Goal: Information Seeking & Learning: Learn about a topic

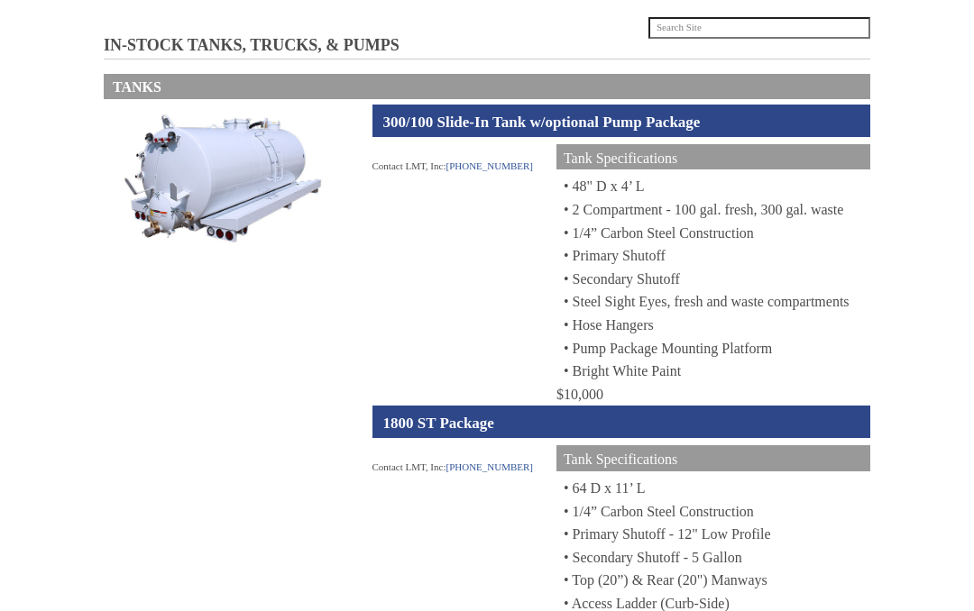
scroll to position [161, 0]
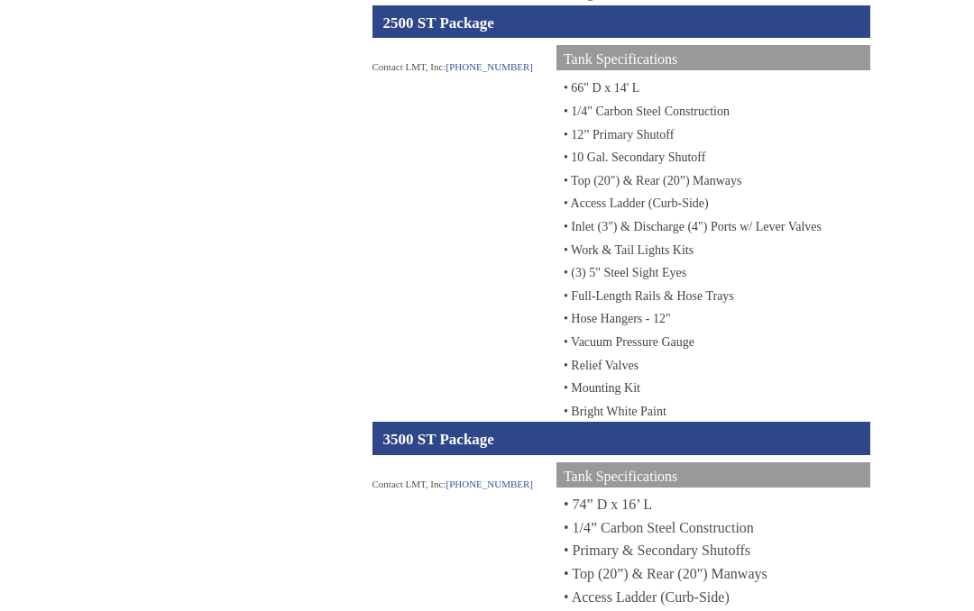
scroll to position [1356, 0]
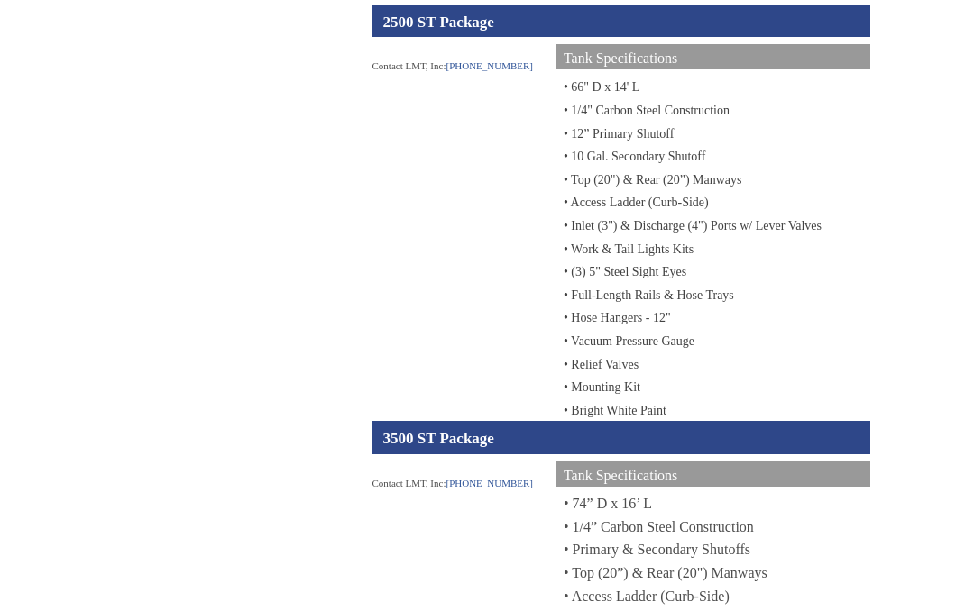
click at [682, 454] on div "3500 ST Package" at bounding box center [621, 438] width 499 height 32
click at [685, 454] on div "3500 ST Package" at bounding box center [621, 438] width 499 height 32
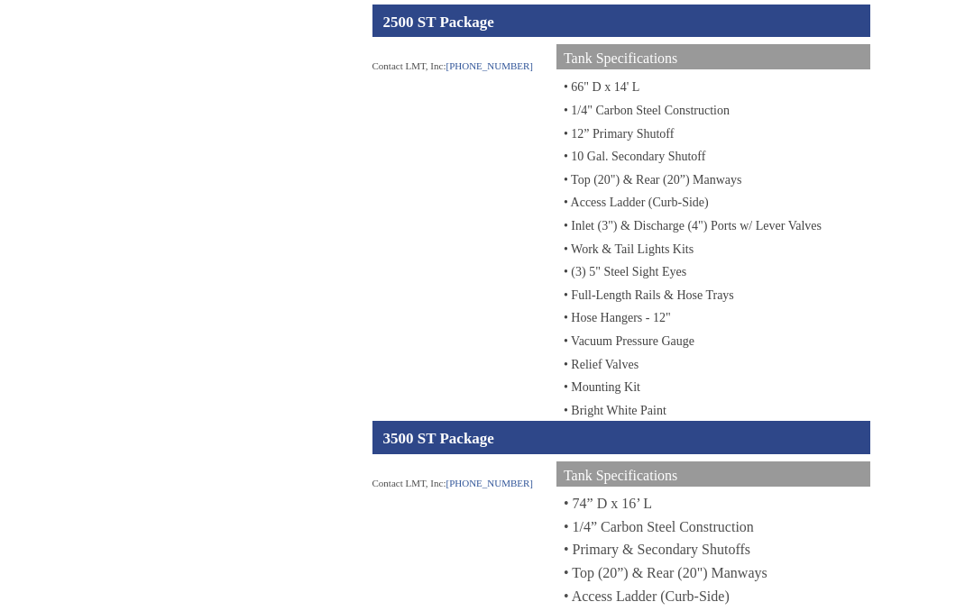
click at [682, 454] on div "3500 ST Package" at bounding box center [621, 438] width 499 height 32
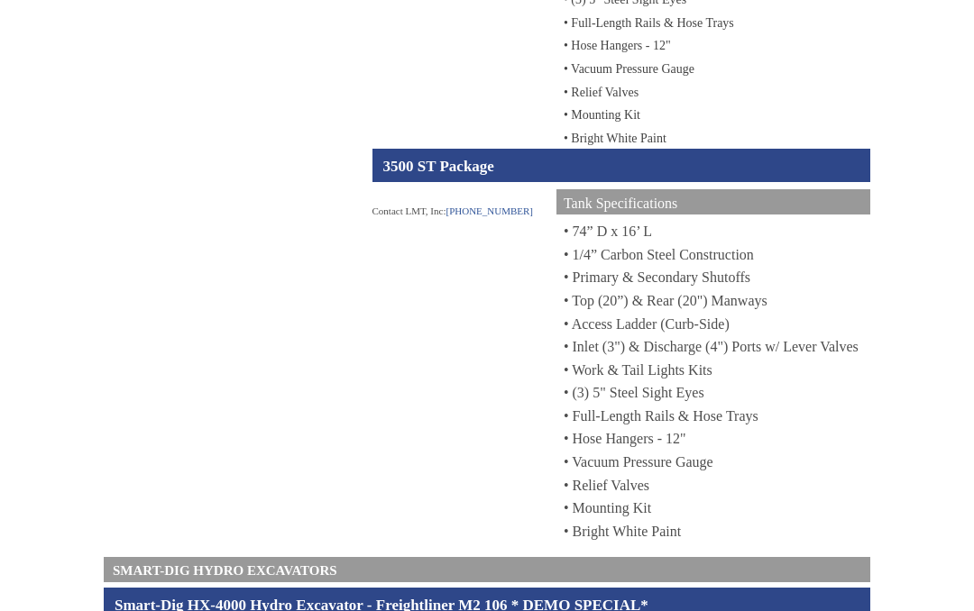
scroll to position [1629, 0]
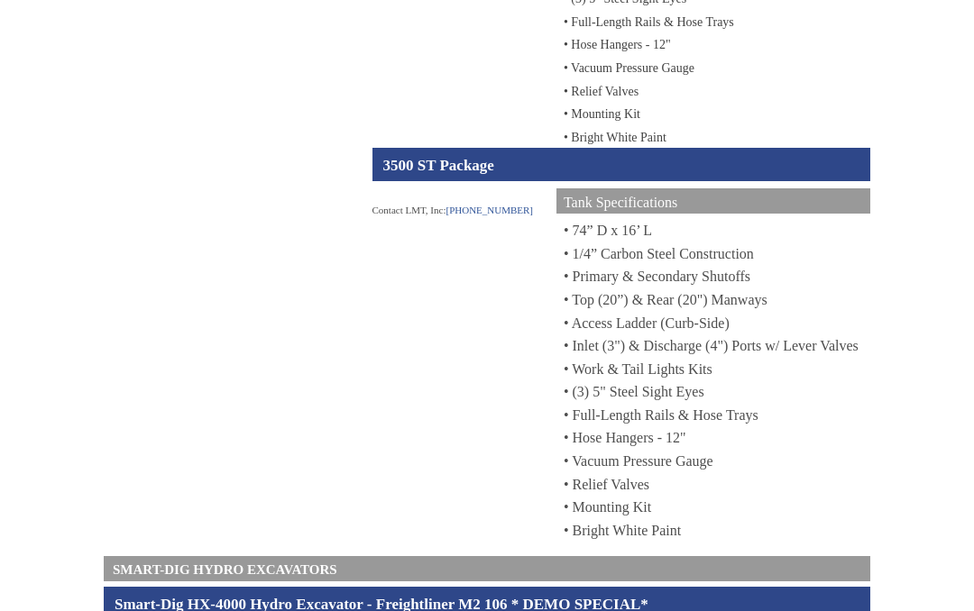
click at [838, 215] on div "Tank Specifications" at bounding box center [713, 202] width 314 height 26
click at [835, 215] on div "Tank Specifications" at bounding box center [713, 202] width 314 height 26
click at [831, 215] on div "Tank Specifications" at bounding box center [713, 202] width 314 height 26
click at [811, 215] on div "Tank Specifications" at bounding box center [713, 202] width 314 height 26
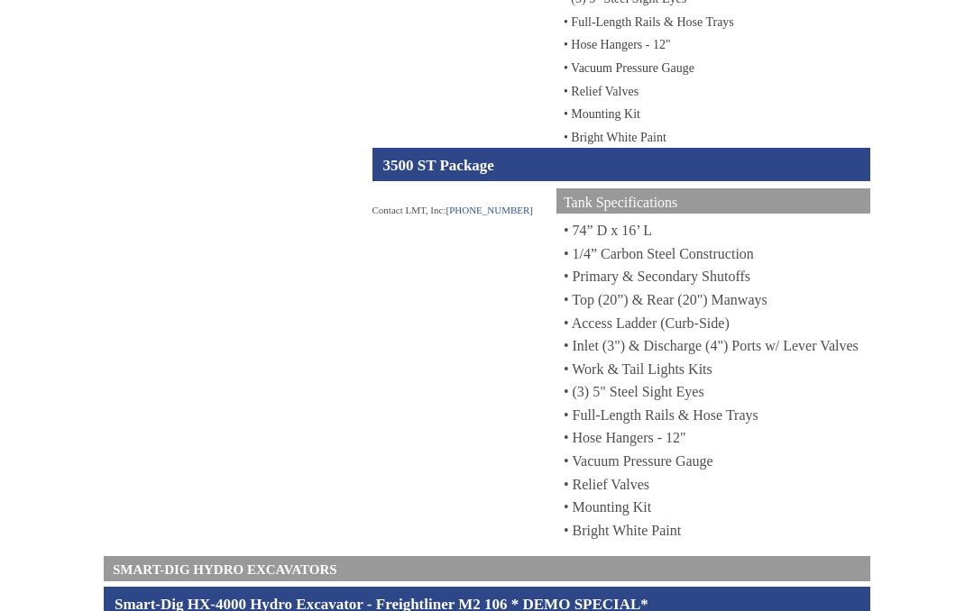
click at [791, 215] on div "Tank Specifications" at bounding box center [713, 202] width 314 height 26
click at [790, 215] on div "Tank Specifications" at bounding box center [713, 202] width 314 height 26
click at [854, 350] on div "• 74” D x 16’ L • 1/4” Carbon Steel Construction • Primary & Secondary Shutoffs…" at bounding box center [713, 381] width 314 height 323
click at [863, 352] on div "• 74” D x 16’ L • 1/4” Carbon Steel Construction • Primary & Secondary Shutoffs…" at bounding box center [713, 381] width 314 height 323
click at [862, 339] on div "• 74” D x 16’ L • 1/4” Carbon Steel Construction • Primary & Secondary Shutoffs…" at bounding box center [713, 381] width 314 height 323
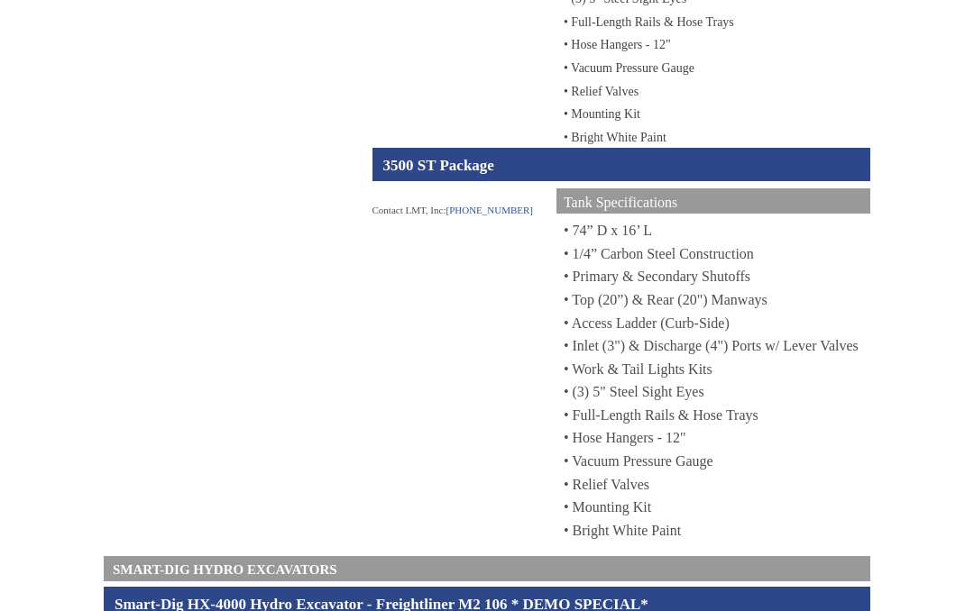
scroll to position [1632, 0]
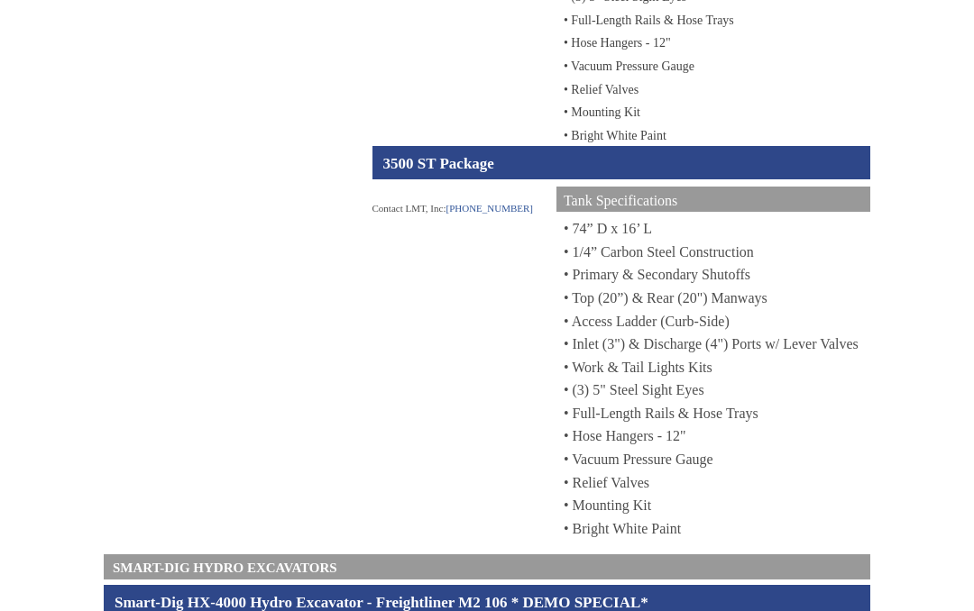
click at [775, 355] on div "• 74” D x 16’ L • 1/4” Carbon Steel Construction • Primary & Secondary Shutoffs…" at bounding box center [713, 378] width 314 height 323
click at [776, 333] on div "• 74” D x 16’ L • 1/4” Carbon Steel Construction • Primary & Secondary Shutoffs…" at bounding box center [713, 378] width 314 height 323
click at [786, 344] on div "• 74” D x 16’ L • 1/4” Carbon Steel Construction • Primary & Secondary Shutoffs…" at bounding box center [713, 378] width 314 height 323
click at [785, 349] on div "• 74” D x 16’ L • 1/4” Carbon Steel Construction • Primary & Secondary Shutoffs…" at bounding box center [713, 378] width 314 height 323
click at [791, 359] on div "• 74” D x 16’ L • 1/4” Carbon Steel Construction • Primary & Secondary Shutoffs…" at bounding box center [713, 378] width 314 height 323
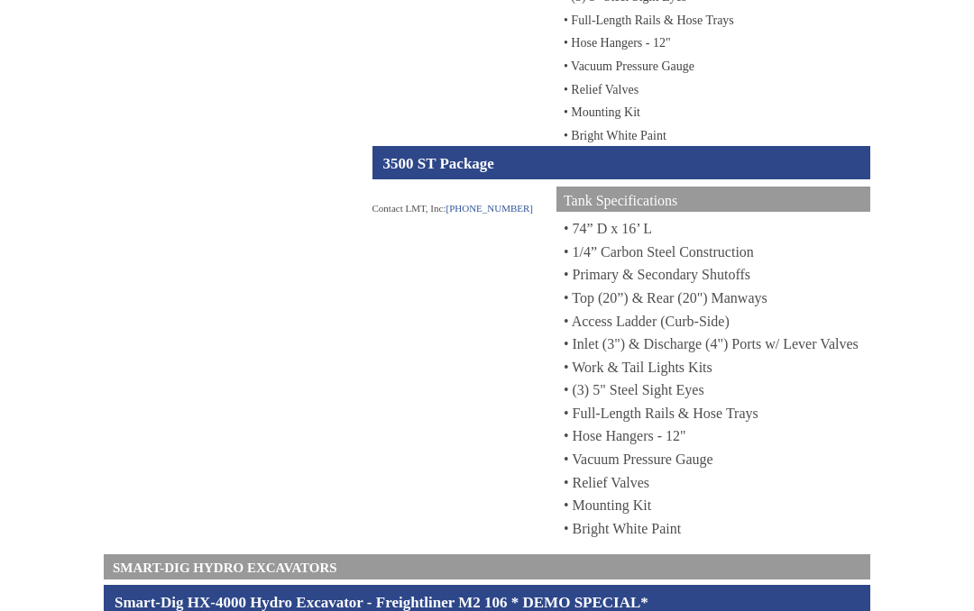
click at [791, 370] on div "• 74” D x 16’ L • 1/4” Carbon Steel Construction • Primary & Secondary Shutoffs…" at bounding box center [713, 378] width 314 height 323
click at [803, 378] on div "• 74” D x 16’ L • 1/4” Carbon Steel Construction • Primary & Secondary Shutoffs…" at bounding box center [713, 378] width 314 height 323
click at [801, 360] on div "• 74” D x 16’ L • 1/4” Carbon Steel Construction • Primary & Secondary Shutoffs…" at bounding box center [713, 378] width 314 height 323
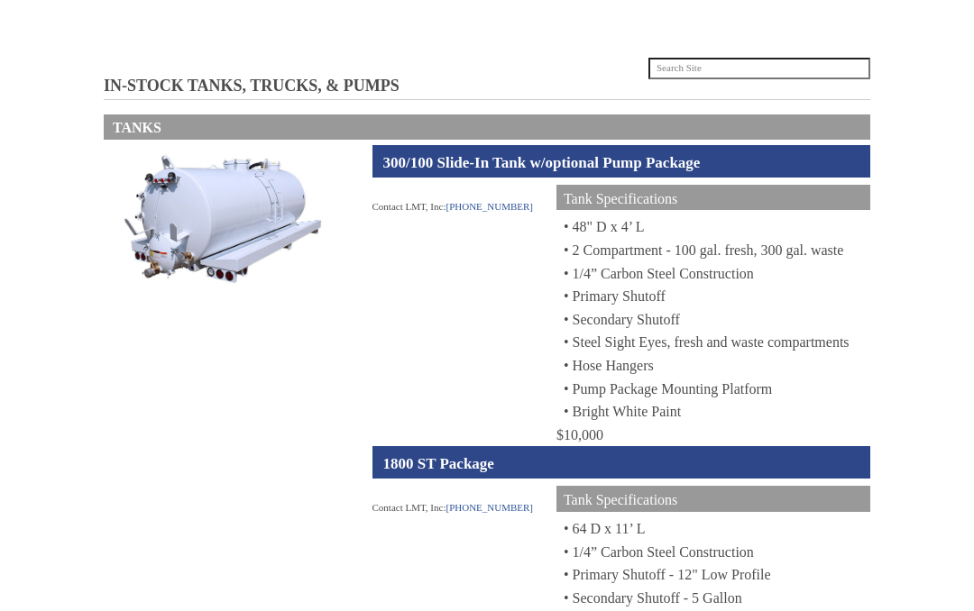
scroll to position [0, 0]
